Goal: Task Accomplishment & Management: Complete application form

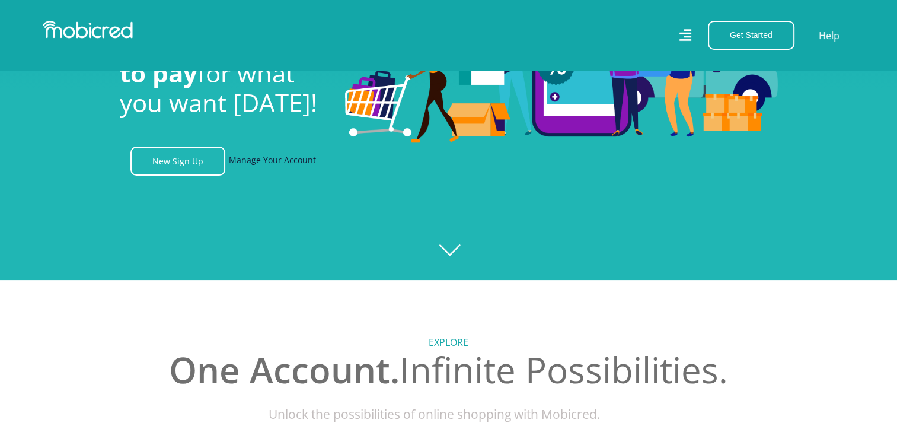
scroll to position [0, 1521]
click at [285, 164] on link "Manage Your Account" at bounding box center [272, 161] width 87 height 29
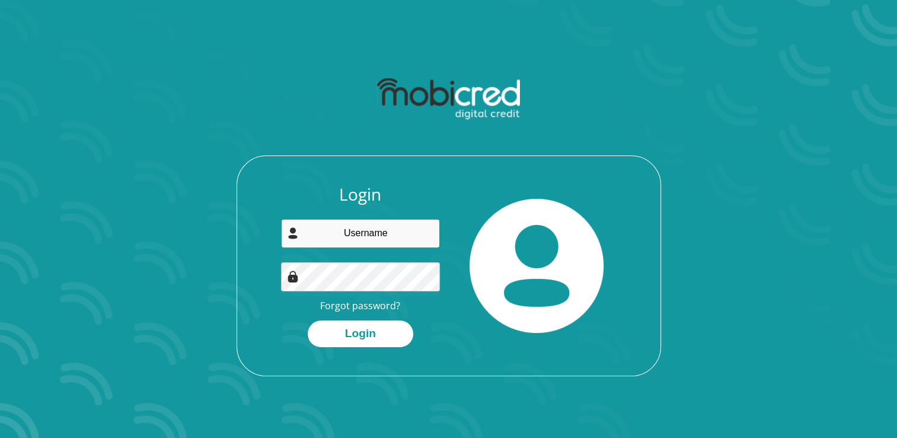
click at [364, 246] on input "email" at bounding box center [360, 233] width 159 height 29
type input "[EMAIL_ADDRESS][DOMAIN_NAME]"
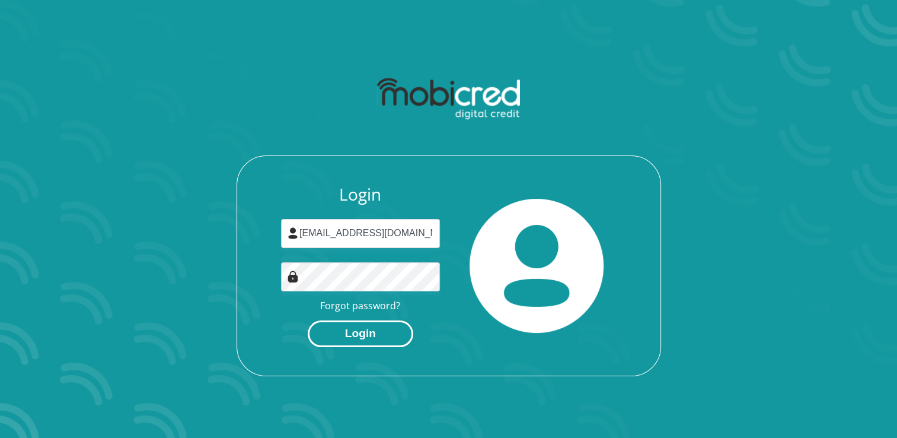
click at [345, 329] on button "Login" at bounding box center [361, 333] width 106 height 27
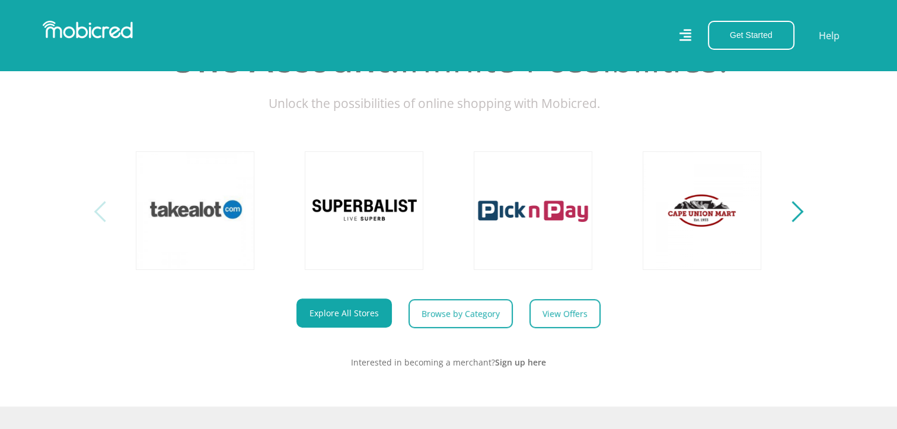
scroll to position [472, 0]
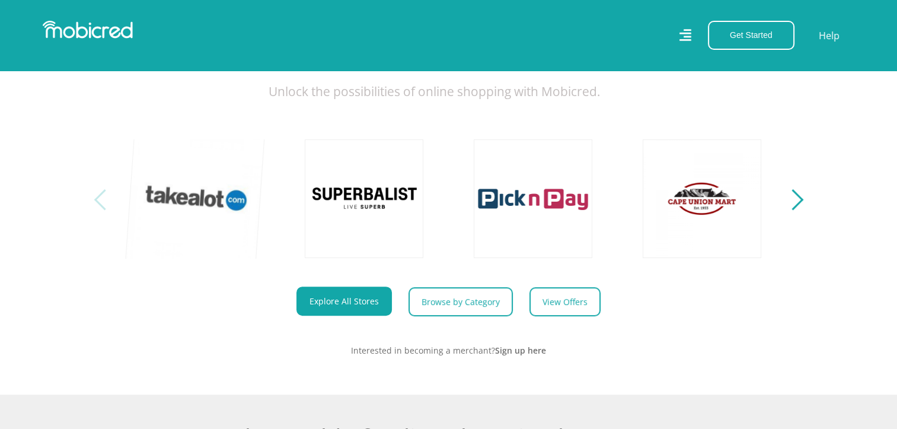
click at [178, 211] on link at bounding box center [195, 198] width 139 height 139
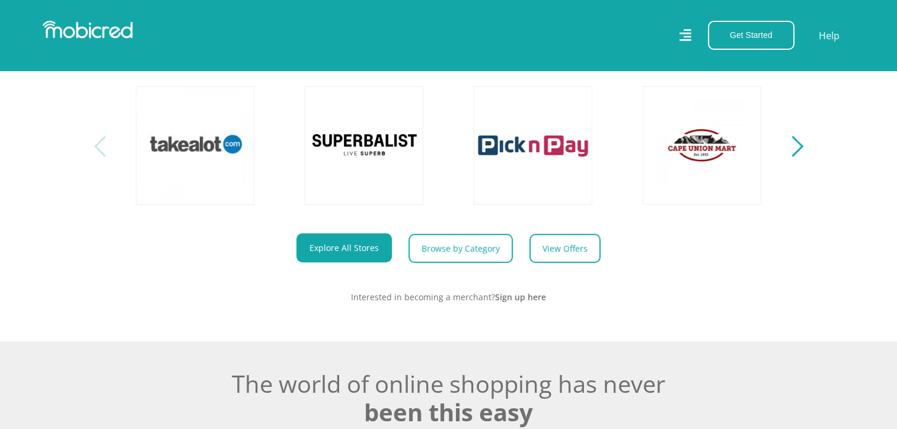
scroll to position [562, 0]
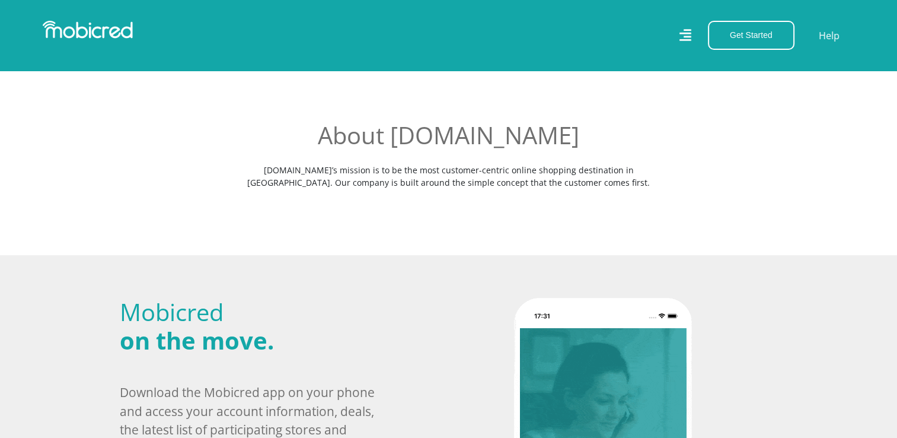
scroll to position [310, 0]
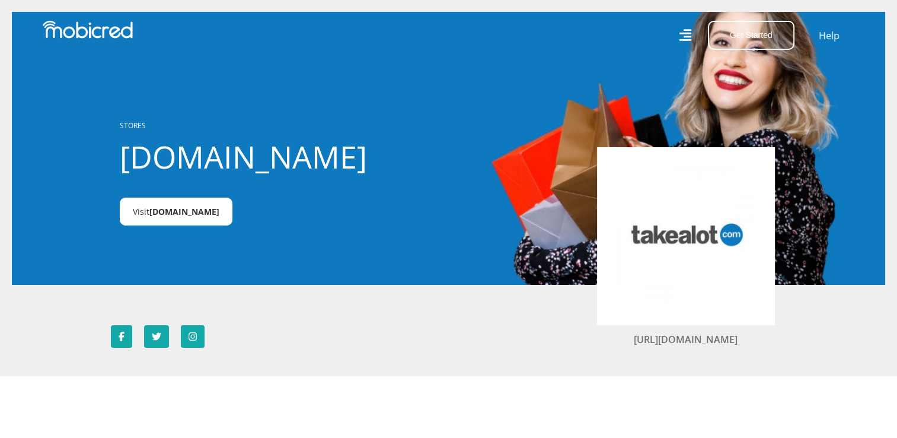
click at [191, 217] on span "Takealot.credit" at bounding box center [184, 211] width 70 height 11
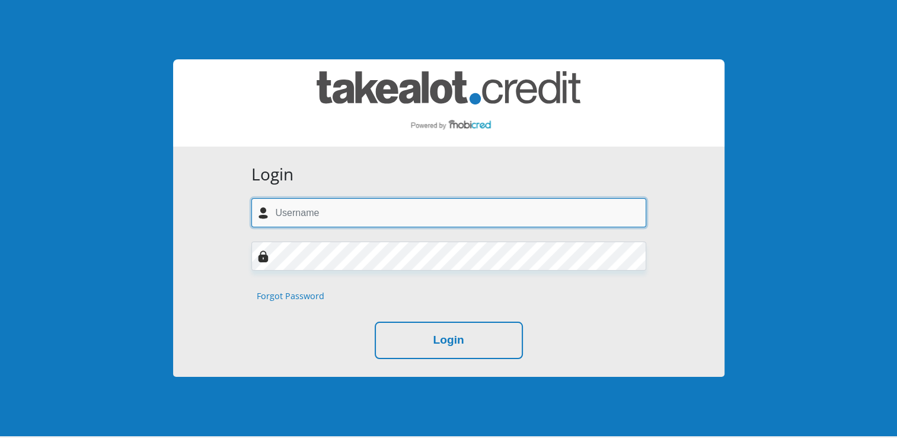
click at [361, 219] on input "text" at bounding box center [449, 212] width 395 height 29
type input "[EMAIL_ADDRESS][DOMAIN_NAME]"
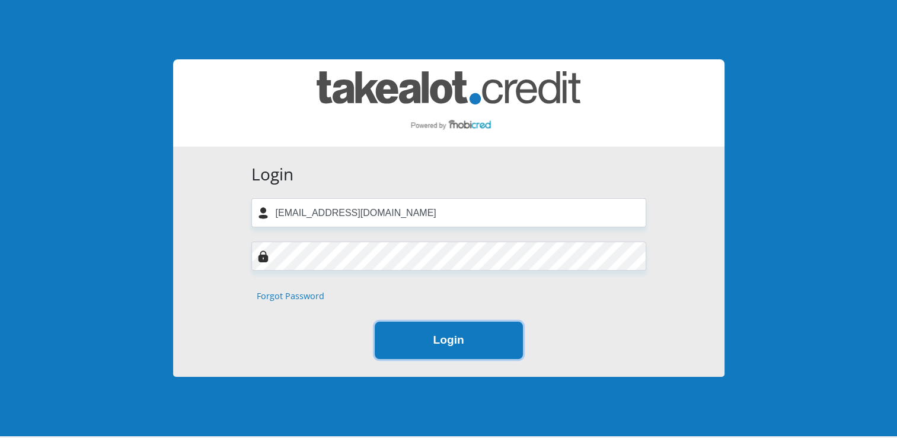
click at [412, 329] on button "Login" at bounding box center [449, 339] width 148 height 37
